Goal: Find contact information: Find contact information

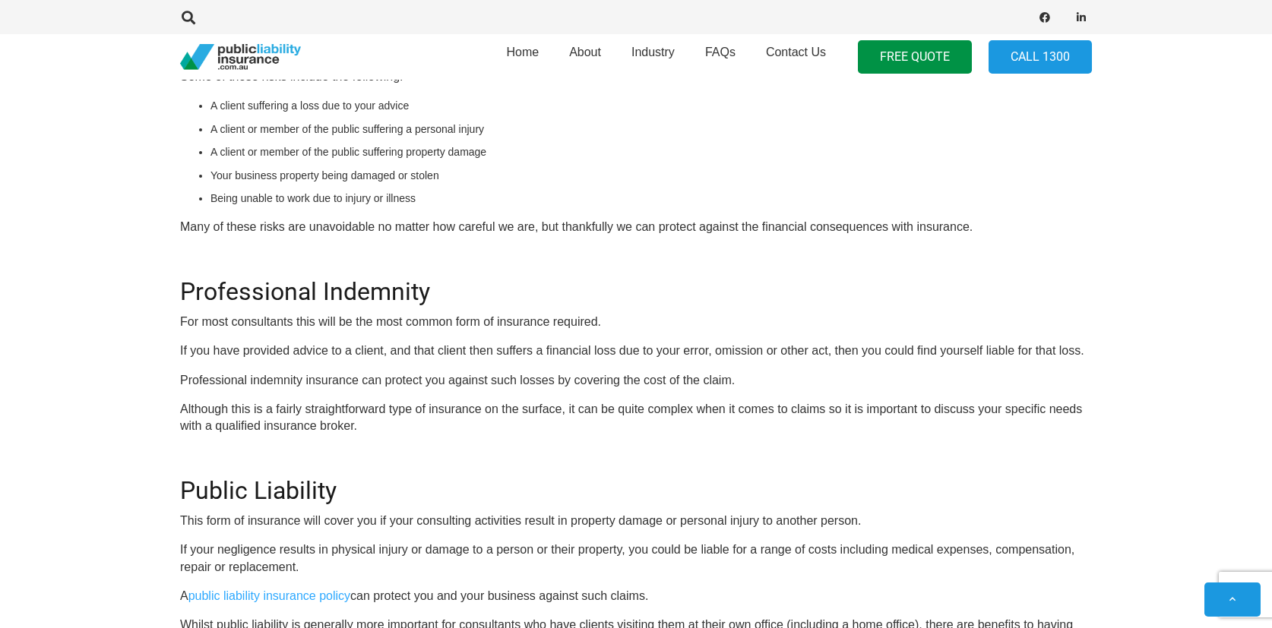
scroll to position [791, 0]
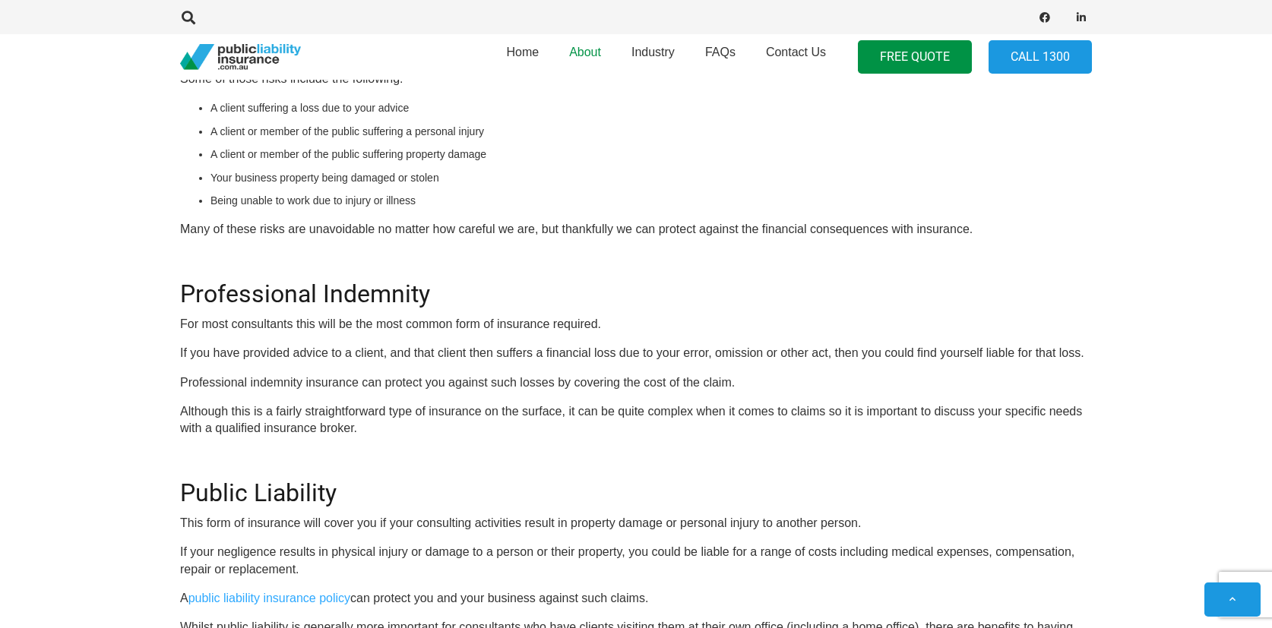
click at [583, 59] on link "About" at bounding box center [585, 57] width 62 height 55
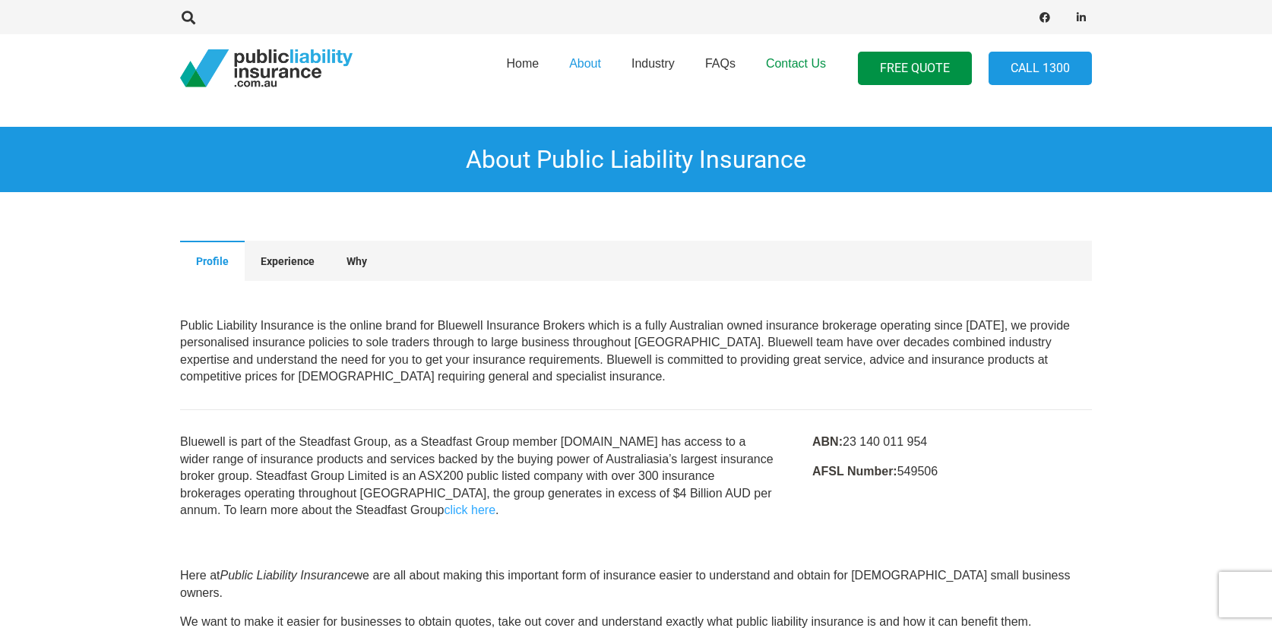
click at [798, 70] on link "Contact Us" at bounding box center [796, 69] width 90 height 78
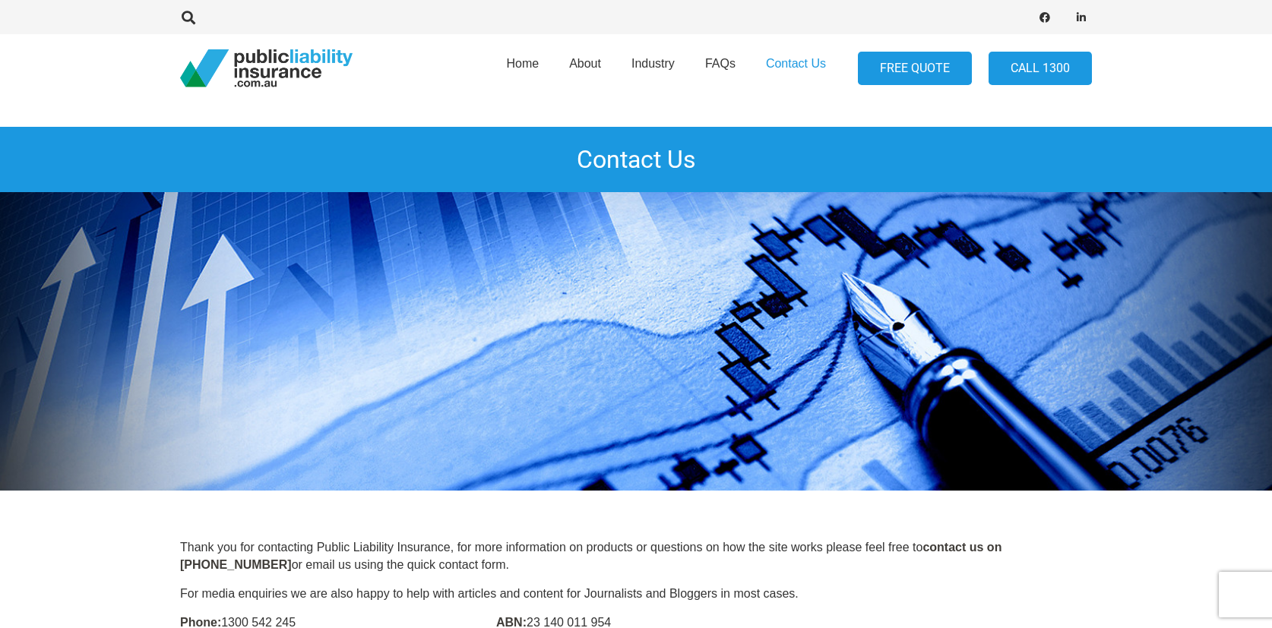
click at [934, 83] on link "FREE QUOTE" at bounding box center [915, 69] width 114 height 34
